Goal: Find specific page/section: Find specific page/section

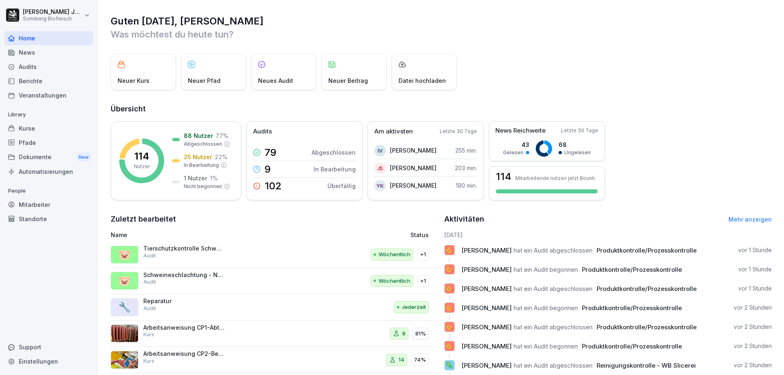
click at [34, 68] on div "Audits" at bounding box center [48, 67] width 89 height 14
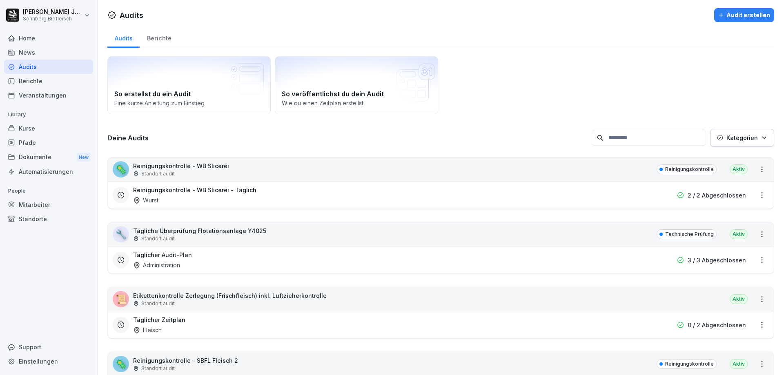
click at [670, 137] on input at bounding box center [649, 138] width 114 height 16
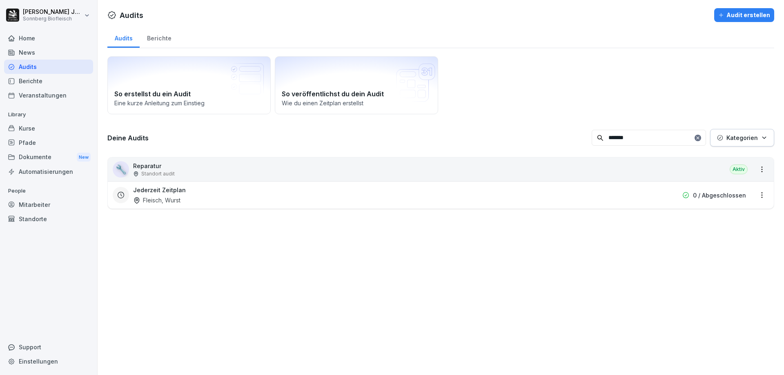
type input "*******"
click at [751, 170] on html "[PERSON_NAME] Biofleisch Home News Audits Berichte Veranstaltungen Library Kurs…" at bounding box center [392, 187] width 784 height 375
click at [0, 0] on link "Alle Berichte ansehen" at bounding box center [0, 0] width 0 height 0
click at [587, 275] on html "[PERSON_NAME] Biofleisch Home News Audits Berichte Veranstaltungen Library Kurs…" at bounding box center [392, 187] width 784 height 375
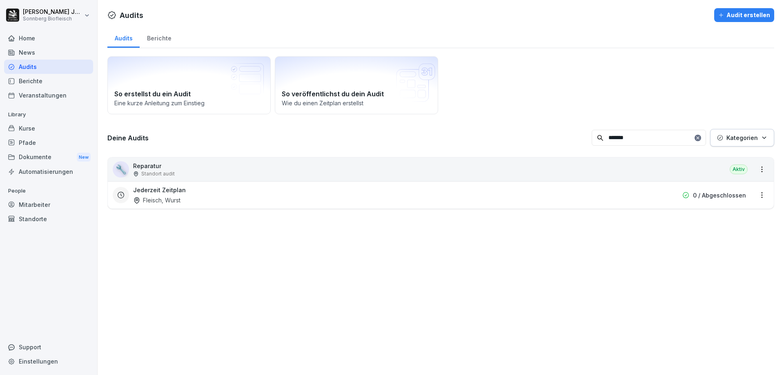
click at [755, 195] on html "[PERSON_NAME] Biofleisch Home News Audits Berichte Veranstaltungen Library Kurs…" at bounding box center [392, 187] width 784 height 375
click at [0, 0] on link "Berichte ansehen" at bounding box center [0, 0] width 0 height 0
